Goal: Book appointment/travel/reservation

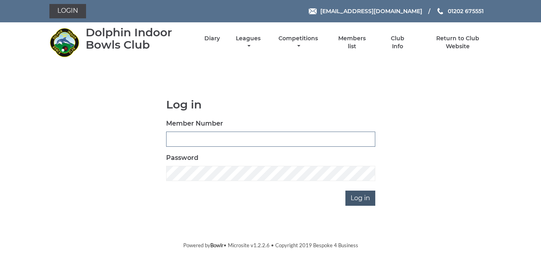
type input "3783"
click at [360, 198] on input "Log in" at bounding box center [360, 197] width 30 height 15
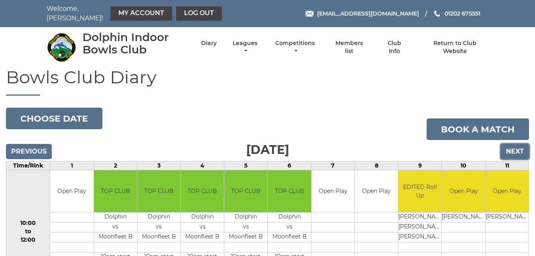
click at [509, 147] on input "Next" at bounding box center [515, 151] width 28 height 15
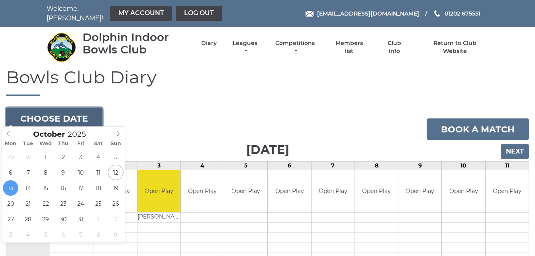
click at [82, 112] on button "Choose date" at bounding box center [54, 119] width 96 height 22
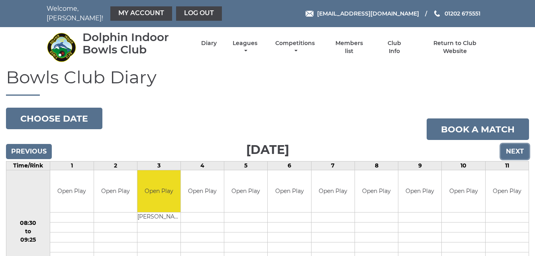
click at [505, 145] on input "Next" at bounding box center [515, 151] width 28 height 15
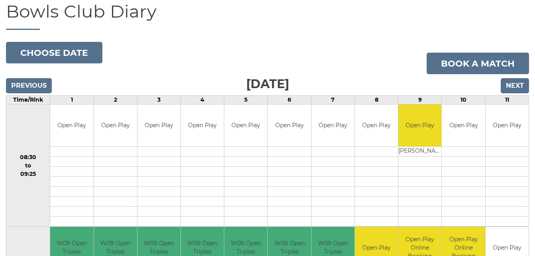
scroll to position [64, 0]
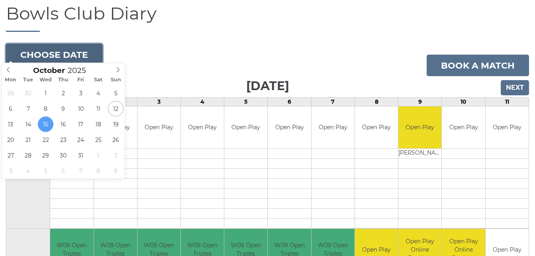
click at [81, 50] on button "Choose date" at bounding box center [54, 55] width 96 height 22
type input "[DATE]"
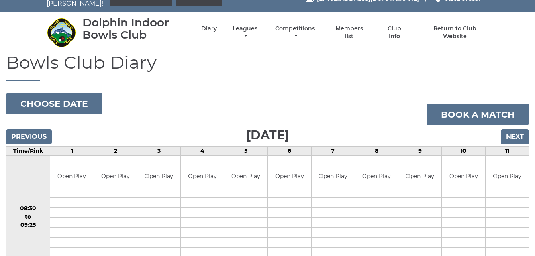
scroll to position [16, 0]
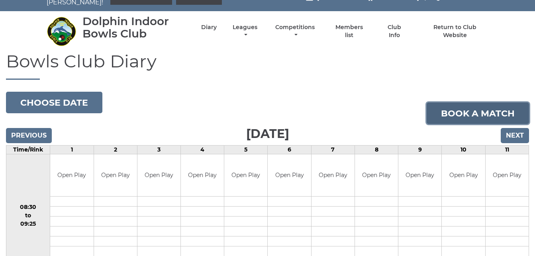
click at [466, 106] on link "Book a match" at bounding box center [478, 113] width 102 height 22
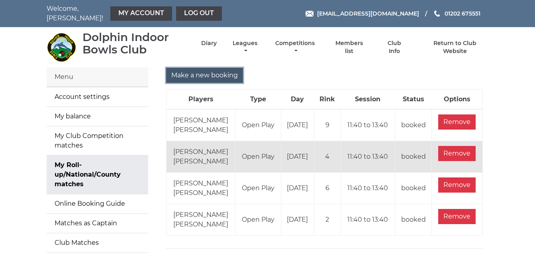
click at [215, 71] on input "Make a new booking" at bounding box center [204, 75] width 77 height 15
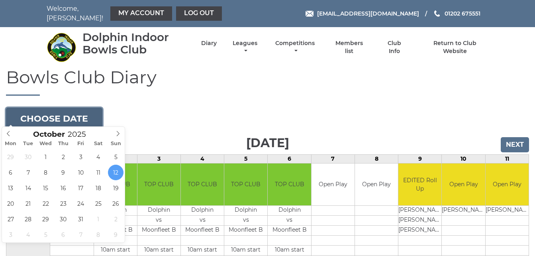
click at [85, 120] on button "Choose date" at bounding box center [54, 119] width 96 height 22
type input "[DATE]"
